Goal: Task Accomplishment & Management: Use online tool/utility

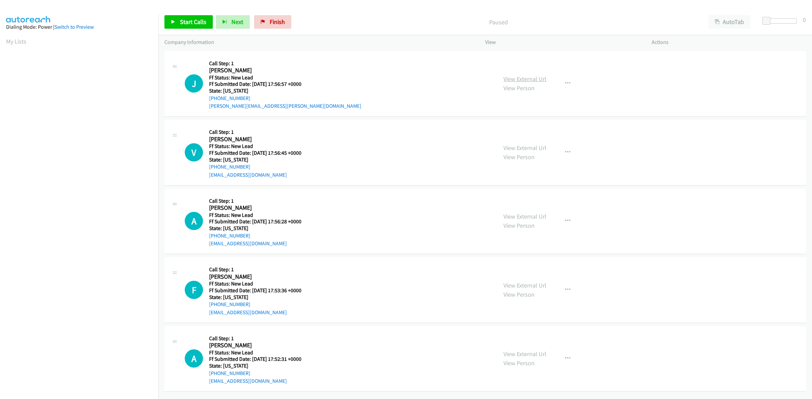
click at [527, 78] on link "View External Url" at bounding box center [524, 79] width 43 height 8
click at [538, 148] on link "View External Url" at bounding box center [524, 148] width 43 height 8
click at [515, 213] on link "View External Url" at bounding box center [524, 217] width 43 height 8
click at [531, 285] on link "View External Url" at bounding box center [524, 286] width 43 height 8
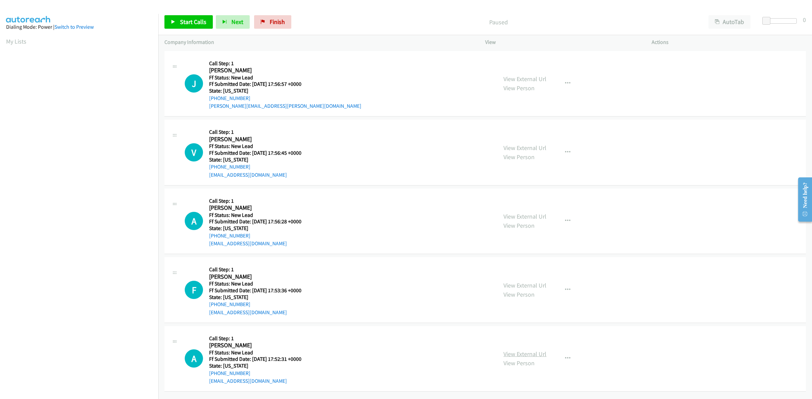
click at [520, 353] on link "View External Url" at bounding box center [524, 354] width 43 height 8
click at [189, 24] on span "Start Calls" at bounding box center [193, 22] width 26 height 8
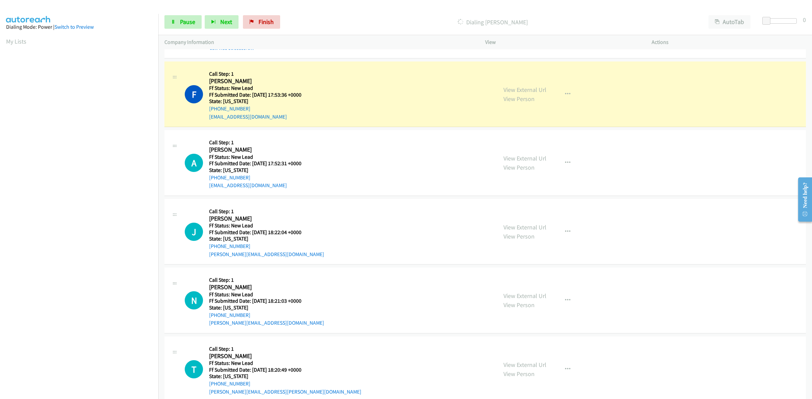
scroll to position [254, 0]
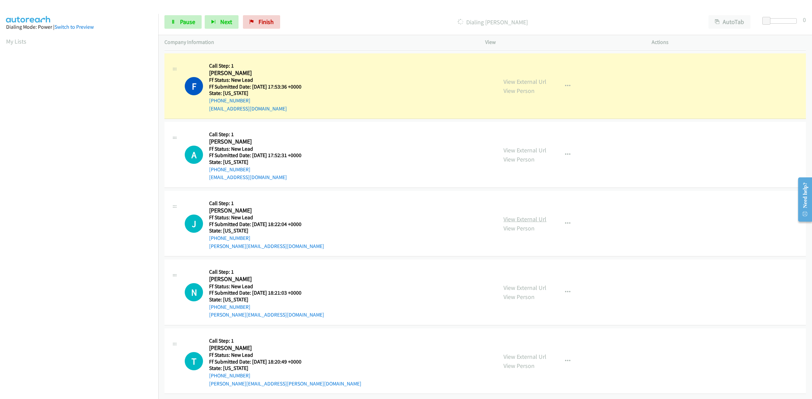
click at [517, 215] on link "View External Url" at bounding box center [524, 219] width 43 height 8
click at [533, 284] on link "View External Url" at bounding box center [524, 288] width 43 height 8
click at [525, 353] on link "View External Url" at bounding box center [524, 357] width 43 height 8
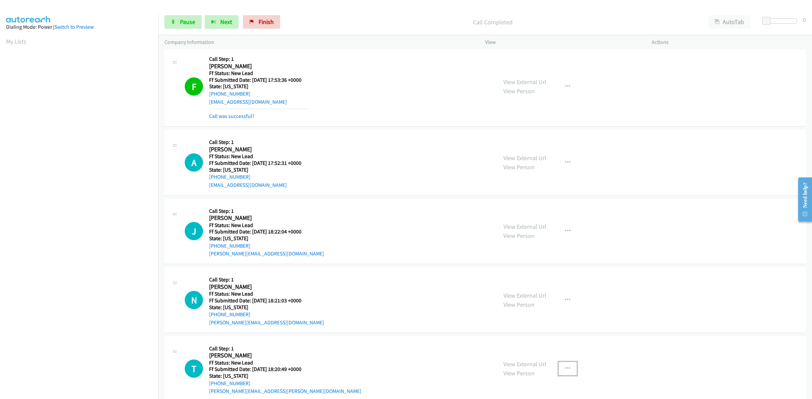
click at [566, 369] on icon "button" at bounding box center [567, 368] width 5 height 5
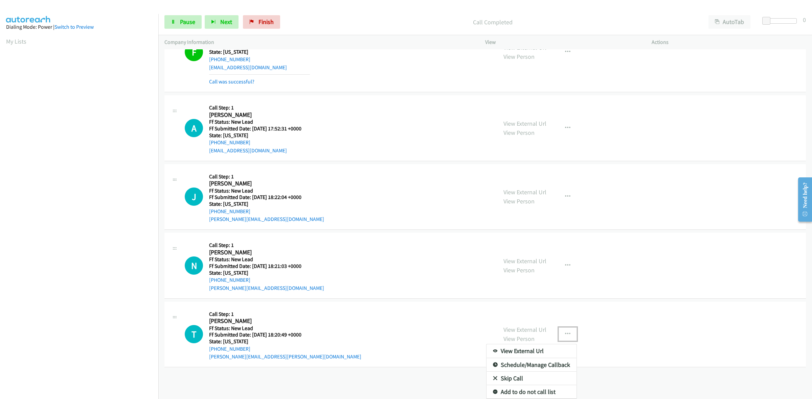
click at [508, 372] on link "Skip Call" at bounding box center [531, 379] width 90 height 14
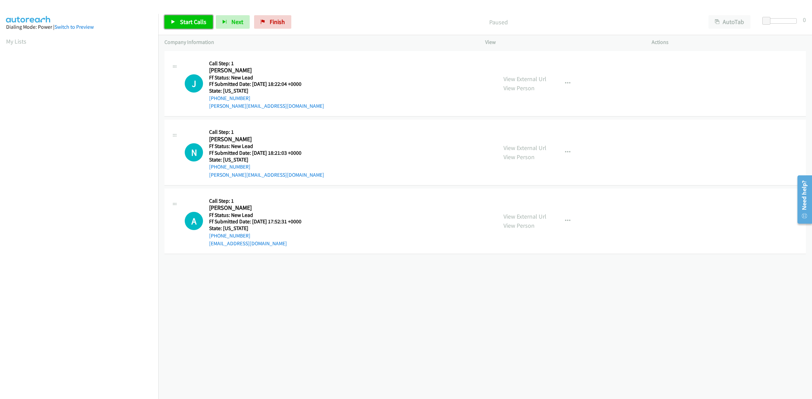
click at [188, 20] on span "Start Calls" at bounding box center [193, 22] width 26 height 8
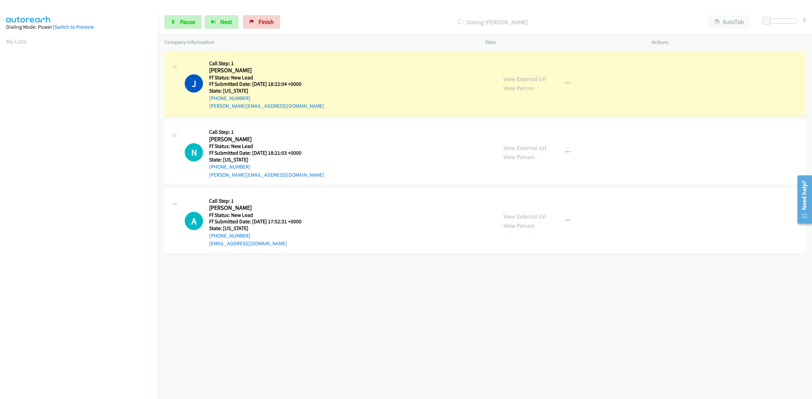
scroll to position [0, 1]
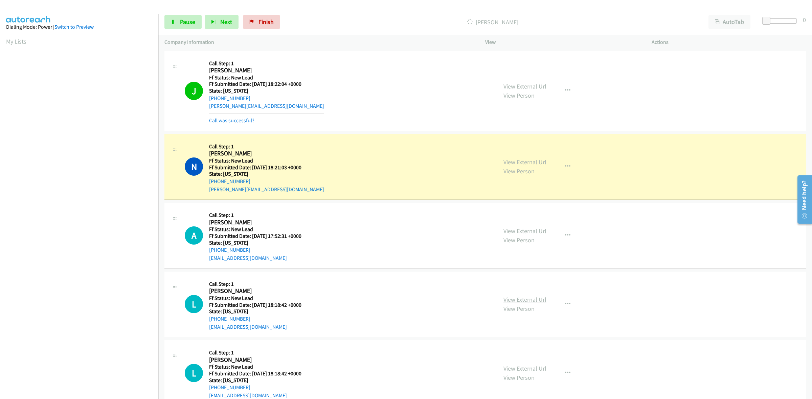
click at [539, 301] on link "View External Url" at bounding box center [524, 300] width 43 height 8
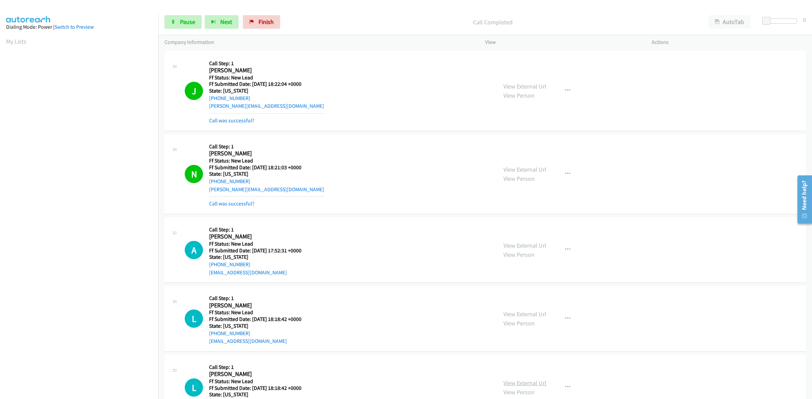
click at [531, 386] on link "View External Url" at bounding box center [524, 384] width 43 height 8
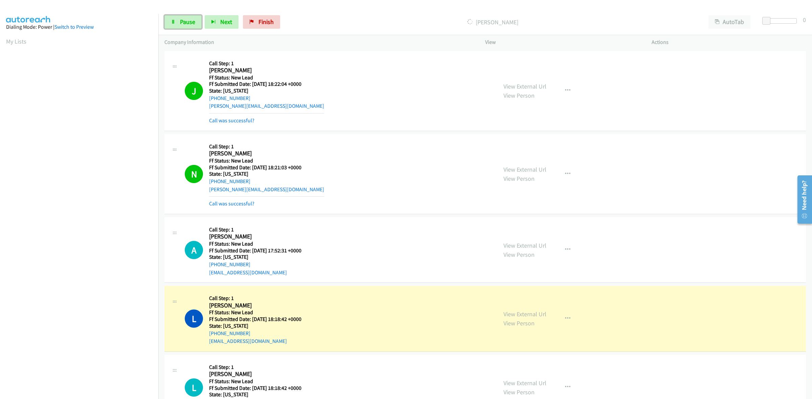
drag, startPoint x: 170, startPoint y: 22, endPoint x: 291, endPoint y: 51, distance: 124.1
click at [170, 22] on link "Pause" at bounding box center [182, 22] width 37 height 14
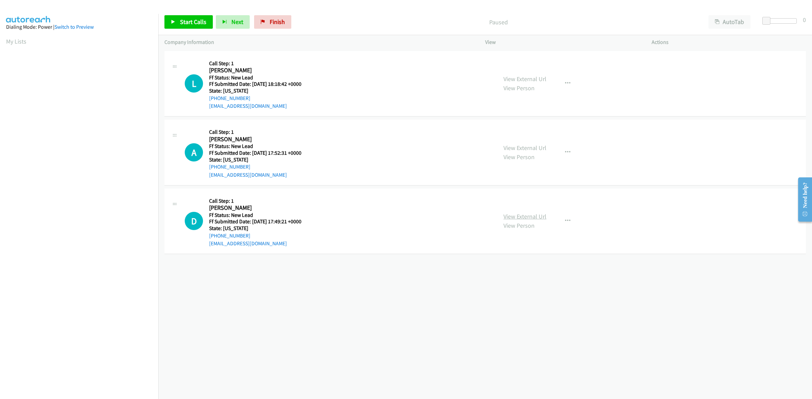
click at [520, 215] on link "View External Url" at bounding box center [524, 217] width 43 height 8
click at [181, 25] on span "Start Calls" at bounding box center [193, 22] width 26 height 8
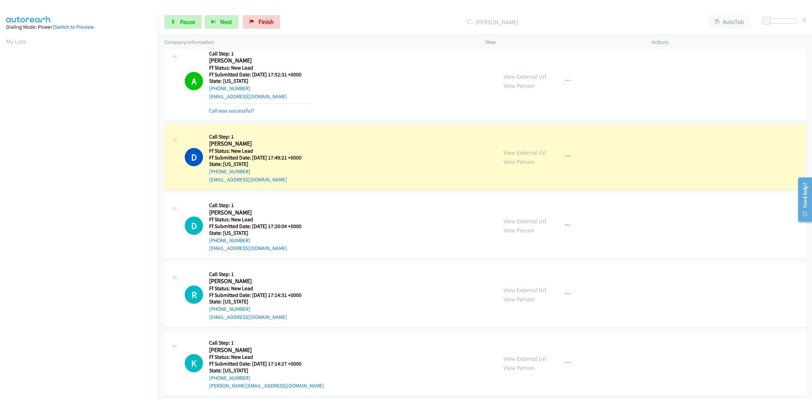
scroll to position [102, 0]
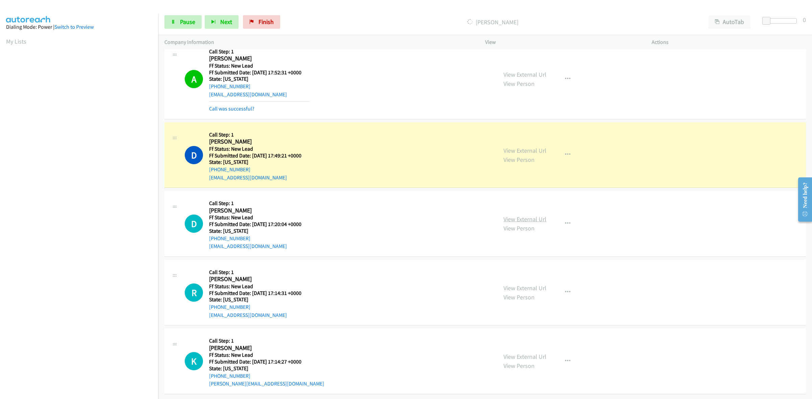
click at [511, 215] on link "View External Url" at bounding box center [524, 219] width 43 height 8
click at [526, 284] on link "View External Url" at bounding box center [524, 288] width 43 height 8
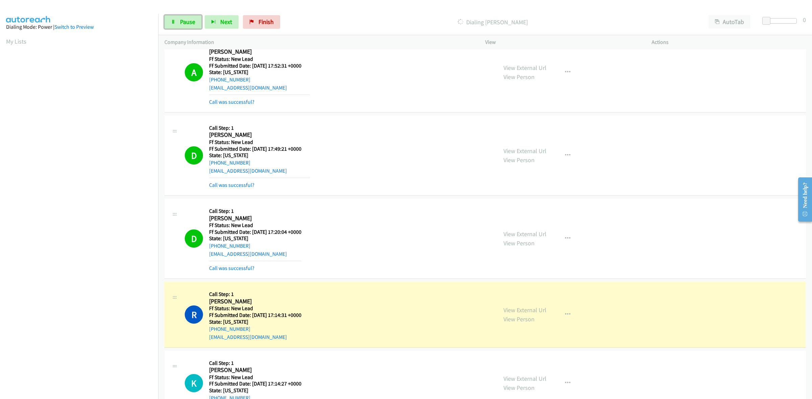
drag, startPoint x: 186, startPoint y: 23, endPoint x: 305, endPoint y: 52, distance: 122.7
click at [186, 23] on span "Pause" at bounding box center [187, 22] width 15 height 8
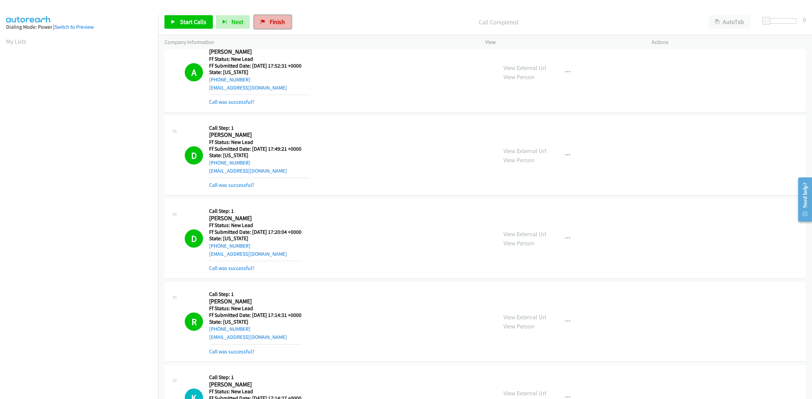
drag, startPoint x: 275, startPoint y: 22, endPoint x: 483, endPoint y: 46, distance: 209.1
click at [275, 22] on span "Finish" at bounding box center [277, 22] width 15 height 8
